Goal: Task Accomplishment & Management: Manage account settings

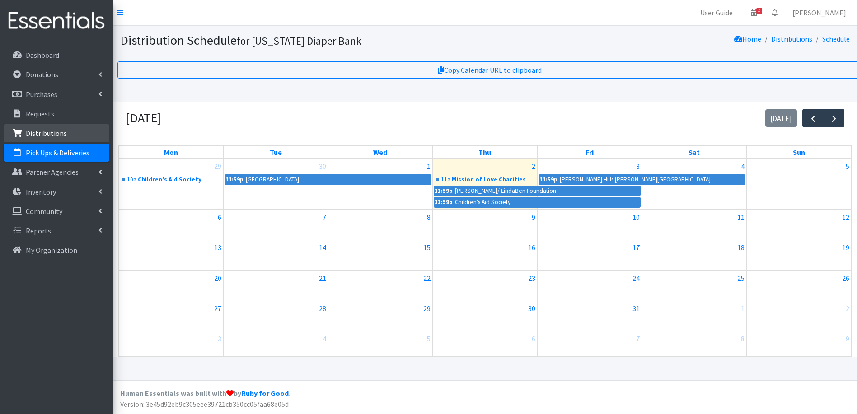
click at [38, 132] on p "Distributions" at bounding box center [46, 133] width 41 height 9
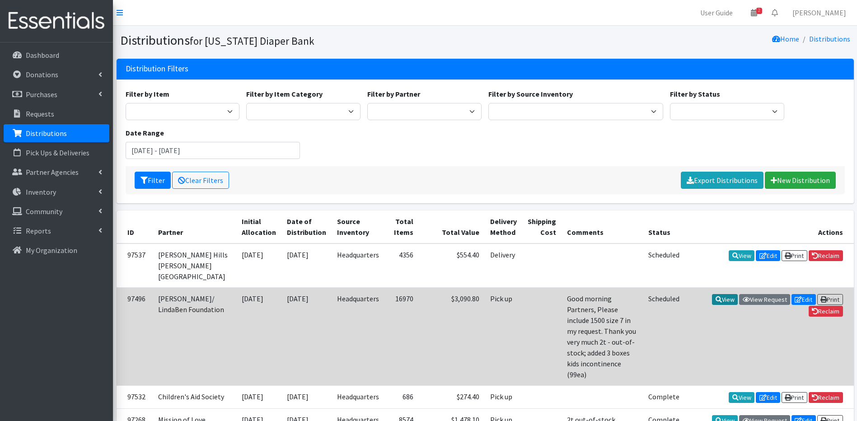
click at [717, 298] on icon at bounding box center [719, 299] width 6 height 6
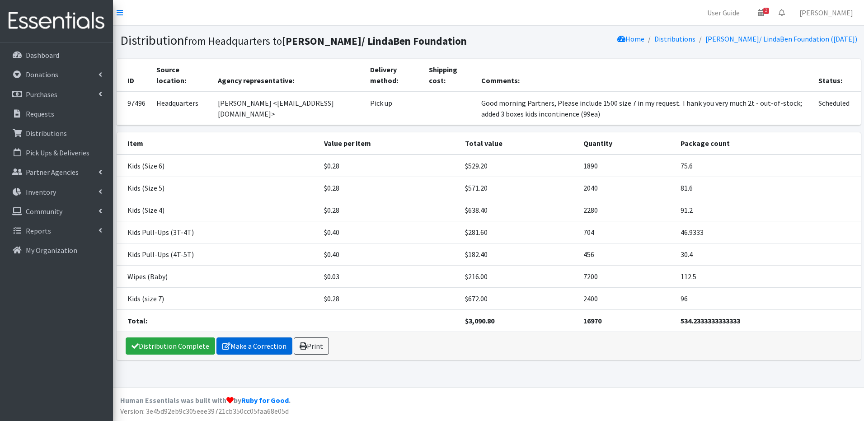
click at [239, 348] on link "Make a Correction" at bounding box center [254, 346] width 76 height 17
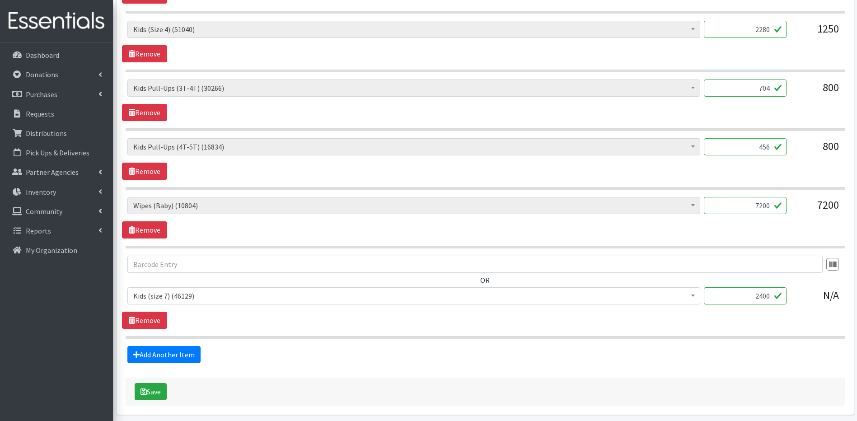
scroll to position [523, 0]
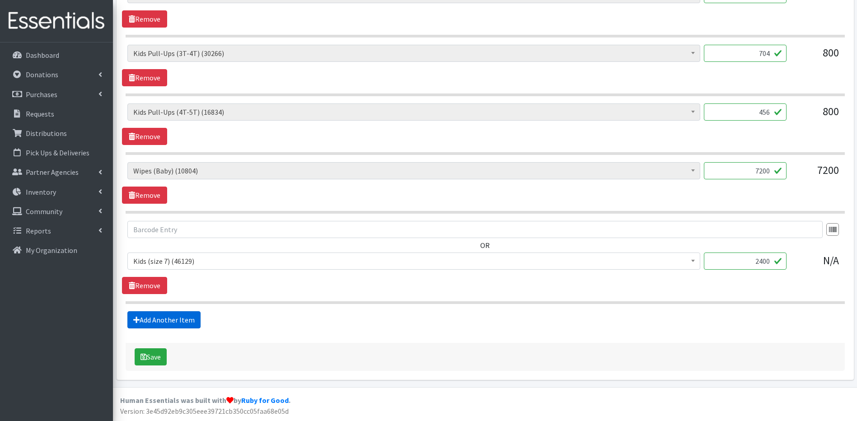
click at [186, 321] on link "Add Another Item" at bounding box center [163, 319] width 73 height 17
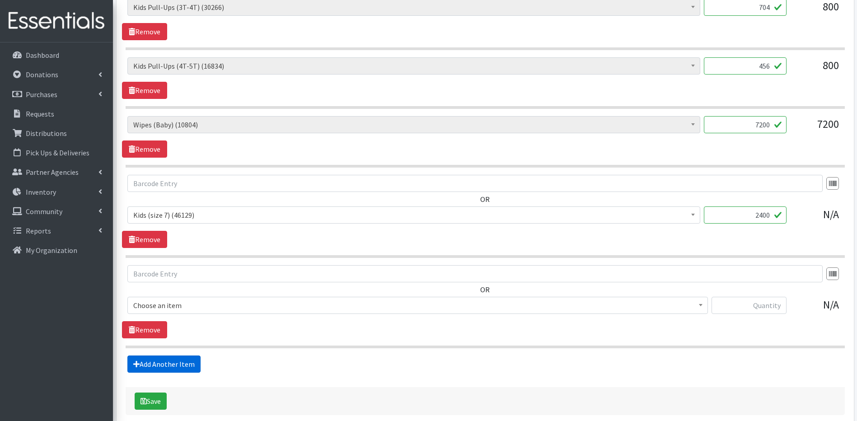
scroll to position [614, 0]
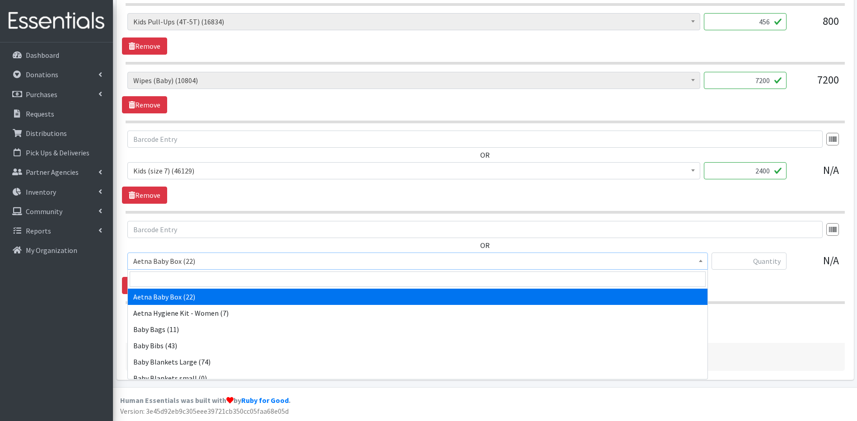
click at [699, 261] on b at bounding box center [701, 261] width 4 height 2
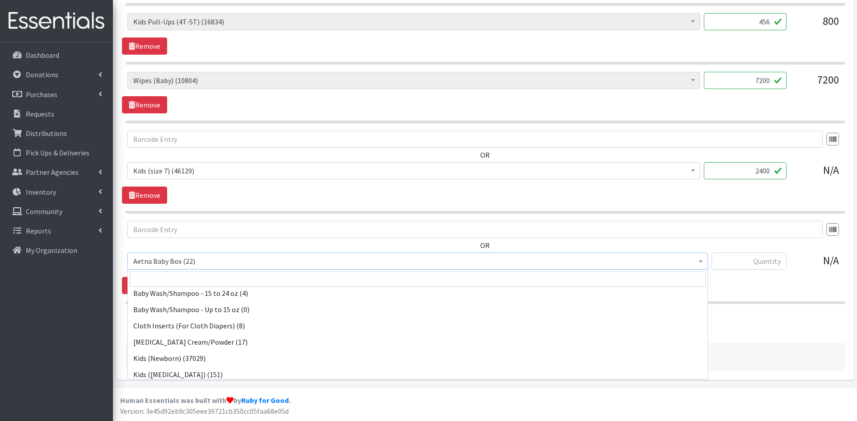
scroll to position [124, 0]
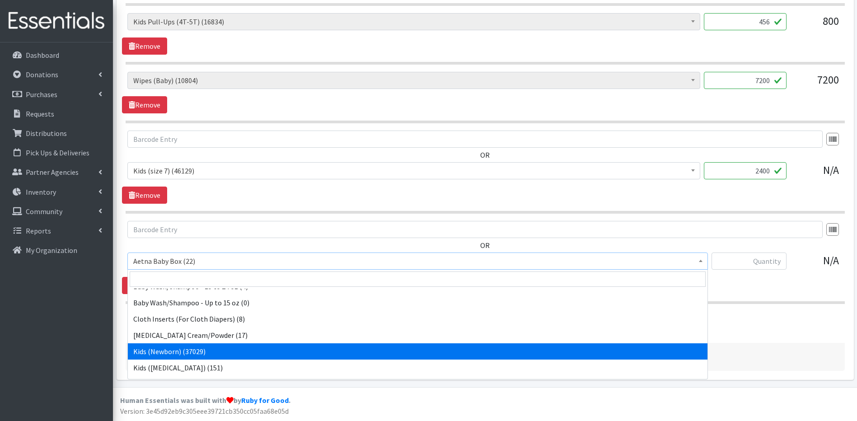
select select "5480"
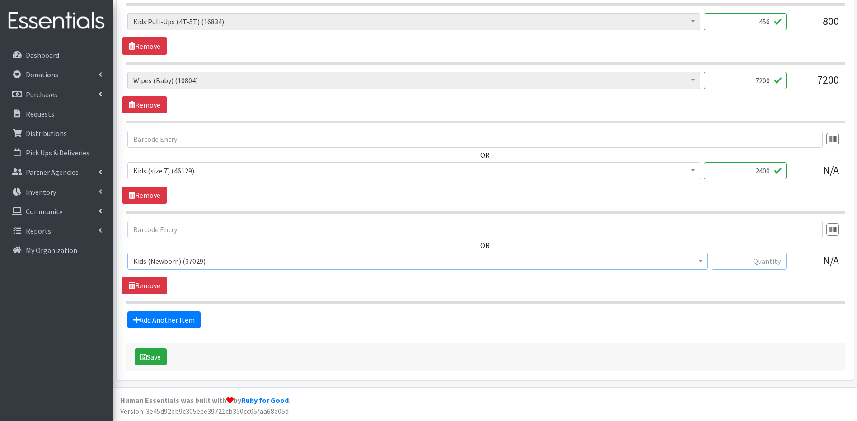
click at [765, 259] on input "text" at bounding box center [749, 261] width 75 height 17
type input "375"
click at [157, 355] on button "Save" at bounding box center [151, 356] width 32 height 17
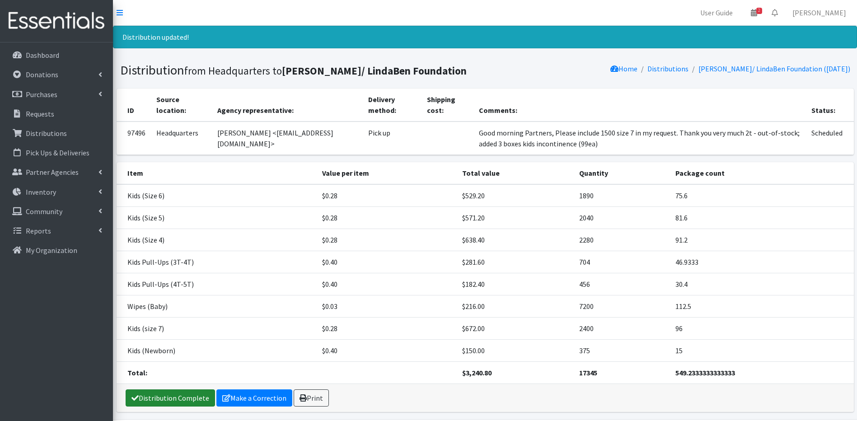
click at [152, 401] on link "Distribution Complete" at bounding box center [170, 397] width 89 height 17
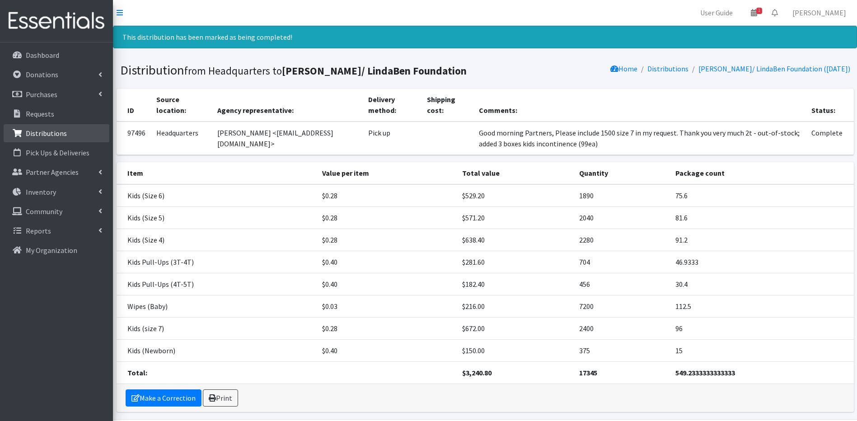
click at [45, 136] on p "Distributions" at bounding box center [46, 133] width 41 height 9
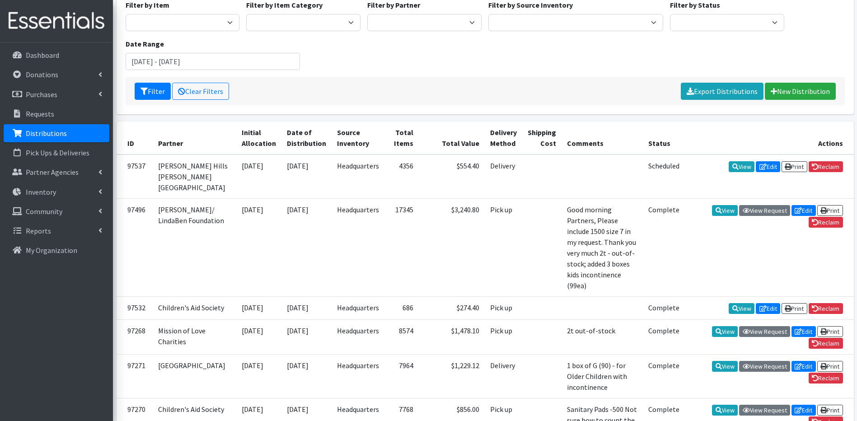
scroll to position [192, 0]
